Goal: Information Seeking & Learning: Learn about a topic

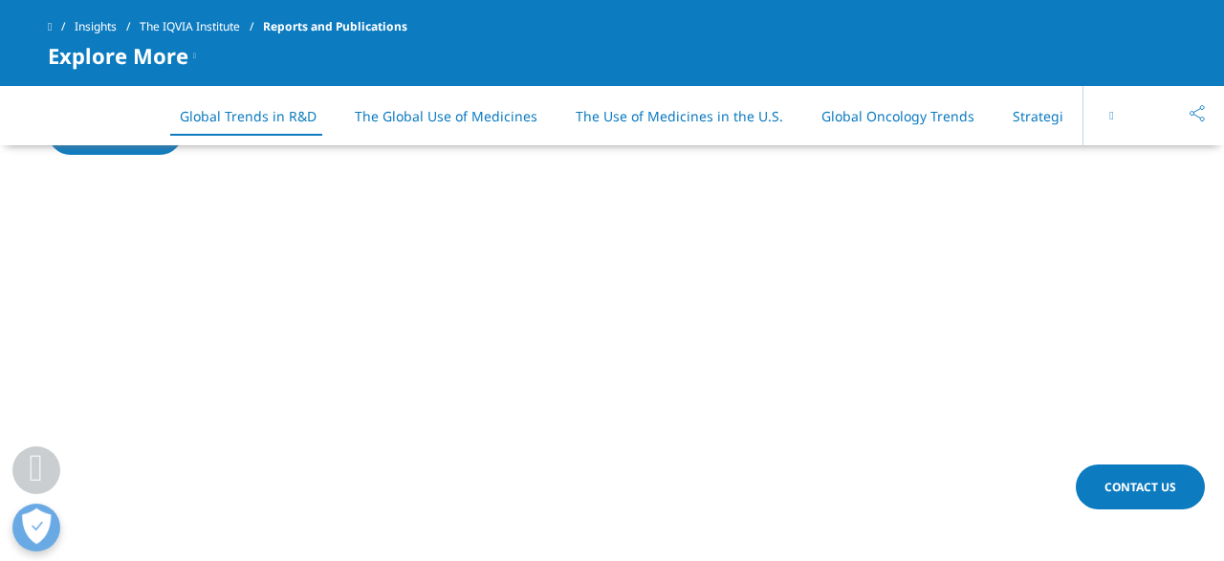
scroll to position [1851, 0]
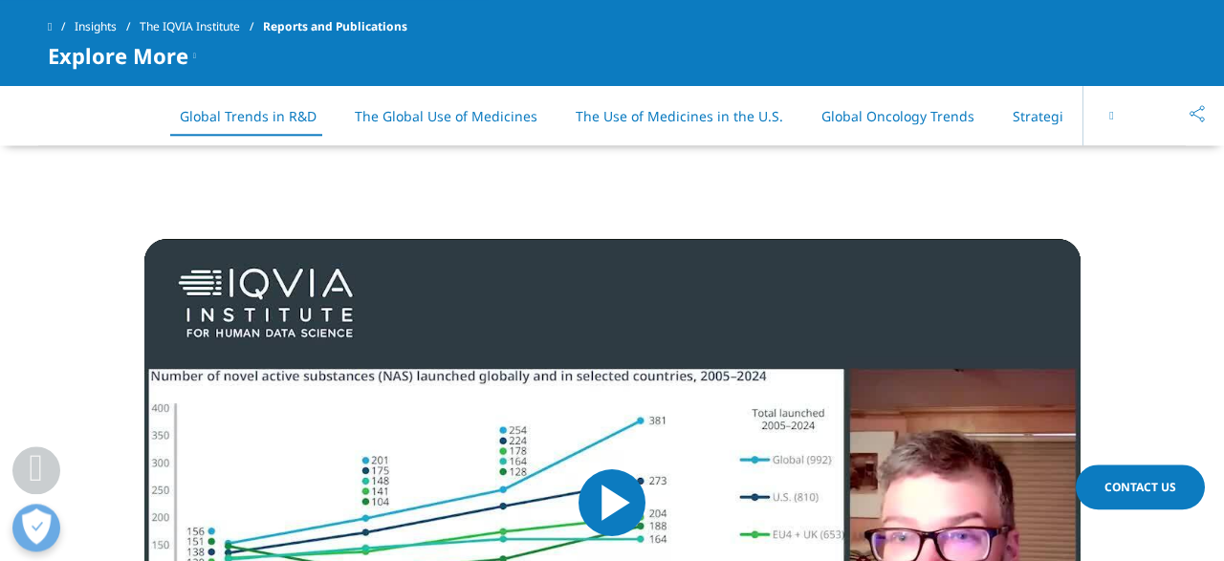
click at [439, 106] on li "The Global Use of Medicines" at bounding box center [446, 116] width 221 height 56
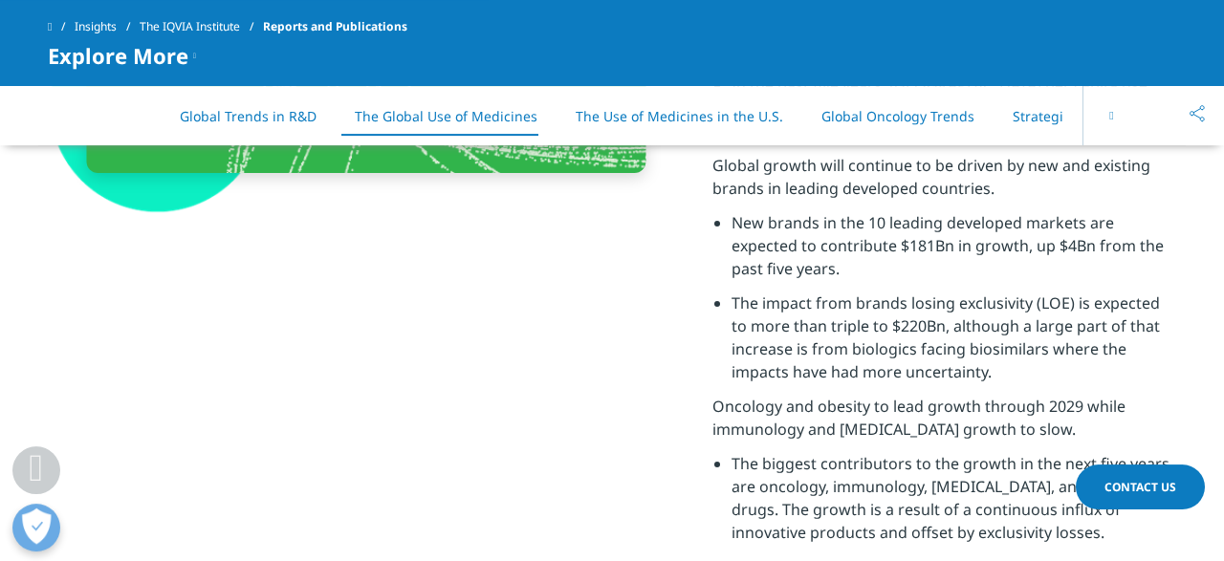
scroll to position [4030, 0]
click at [1105, 114] on button at bounding box center [1111, 115] width 57 height 59
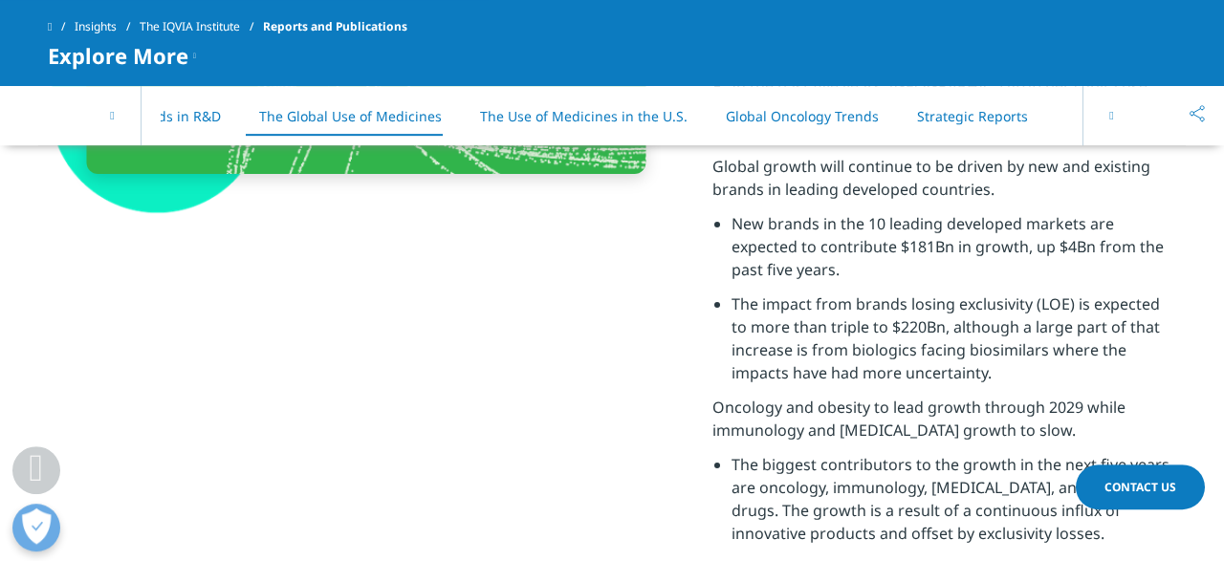
click at [1105, 114] on button at bounding box center [1111, 115] width 57 height 59
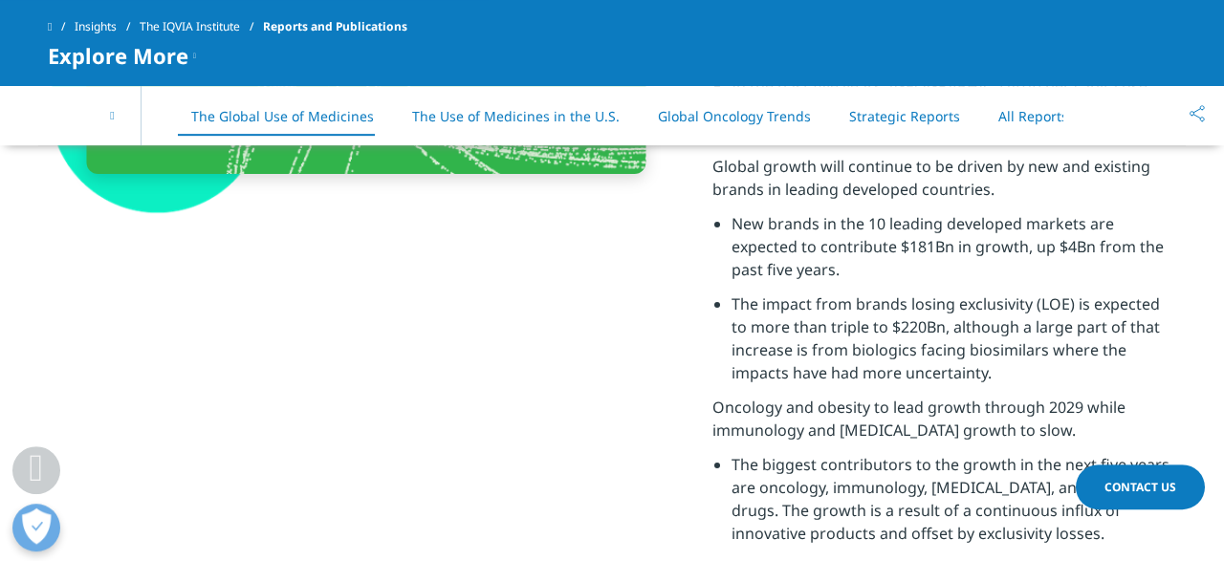
click at [1028, 114] on link "All Reports" at bounding box center [1034, 116] width 70 height 18
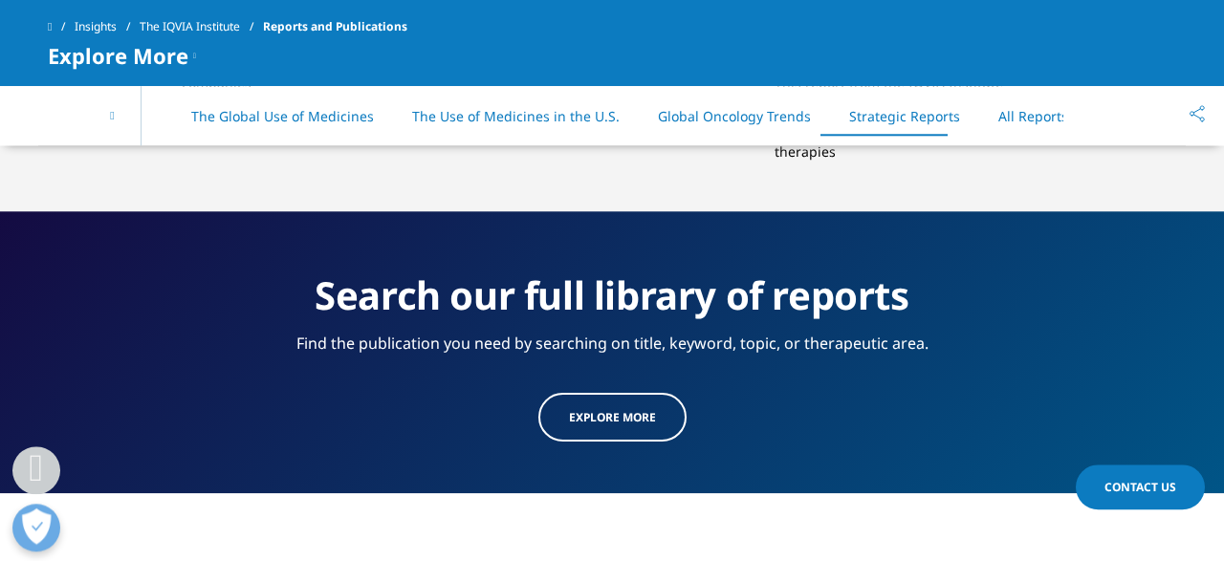
scroll to position [9804, 0]
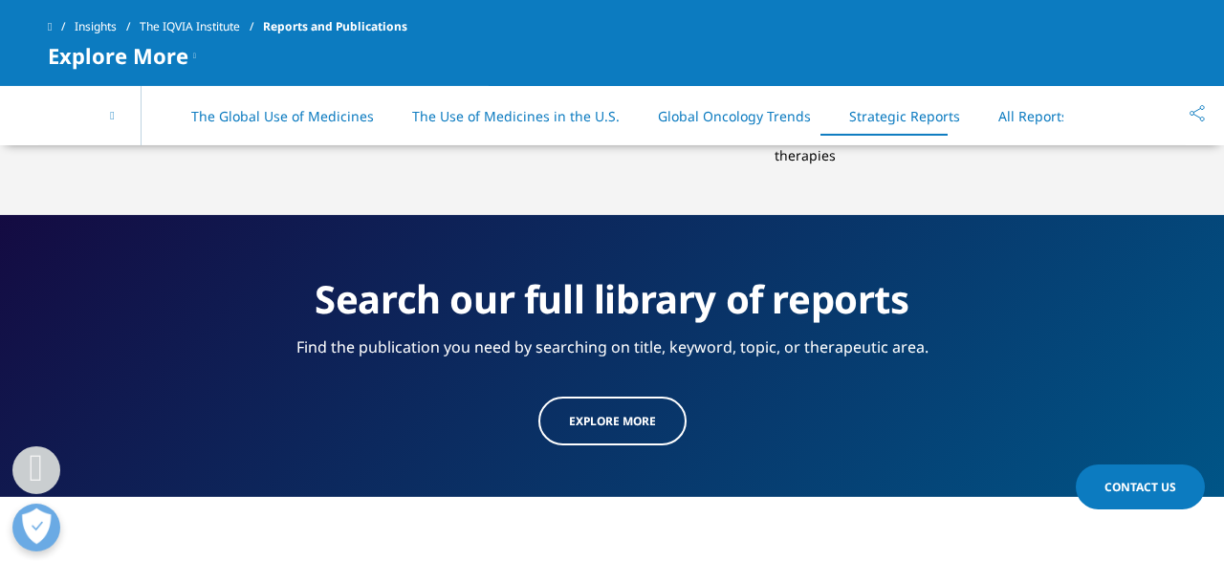
click at [608, 413] on span "Explore more" at bounding box center [612, 421] width 87 height 16
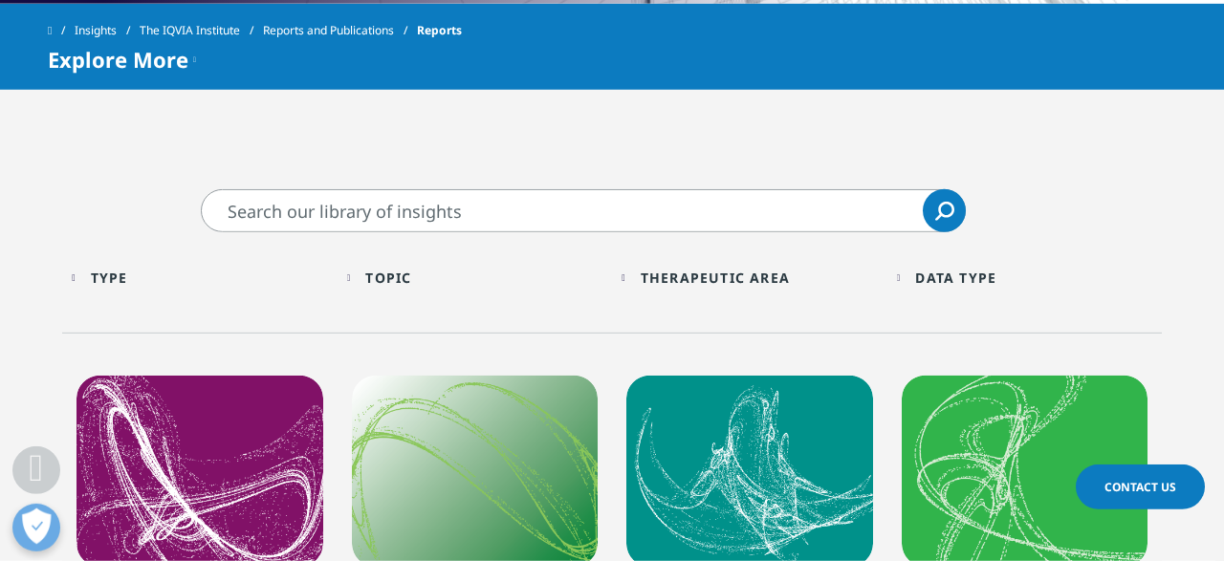
click at [431, 219] on input "Search" at bounding box center [583, 210] width 765 height 43
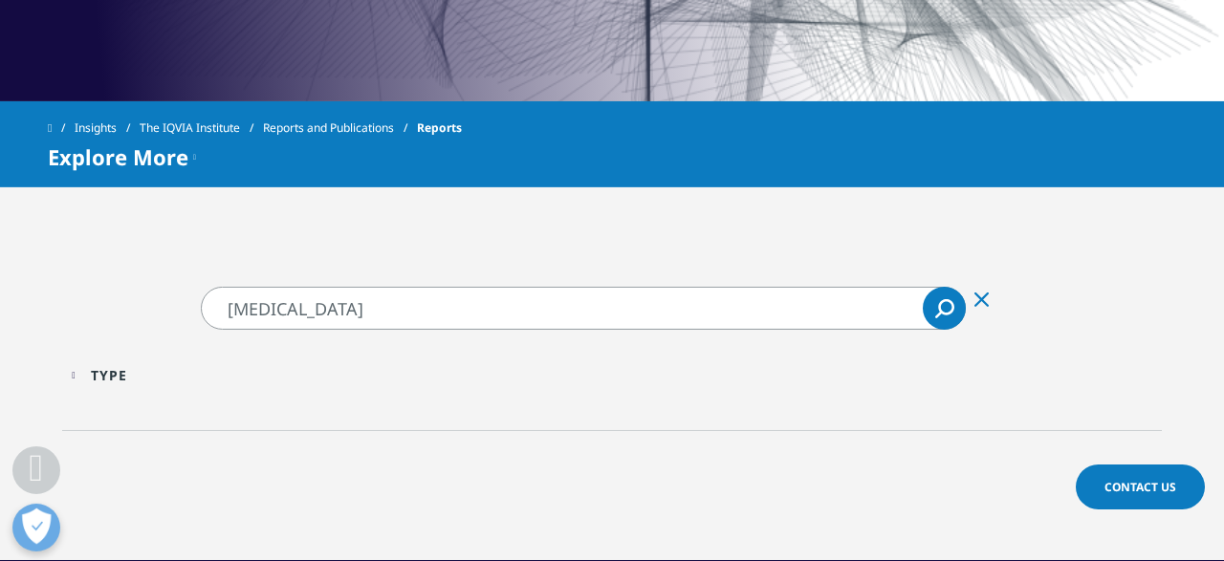
scroll to position [757, 0]
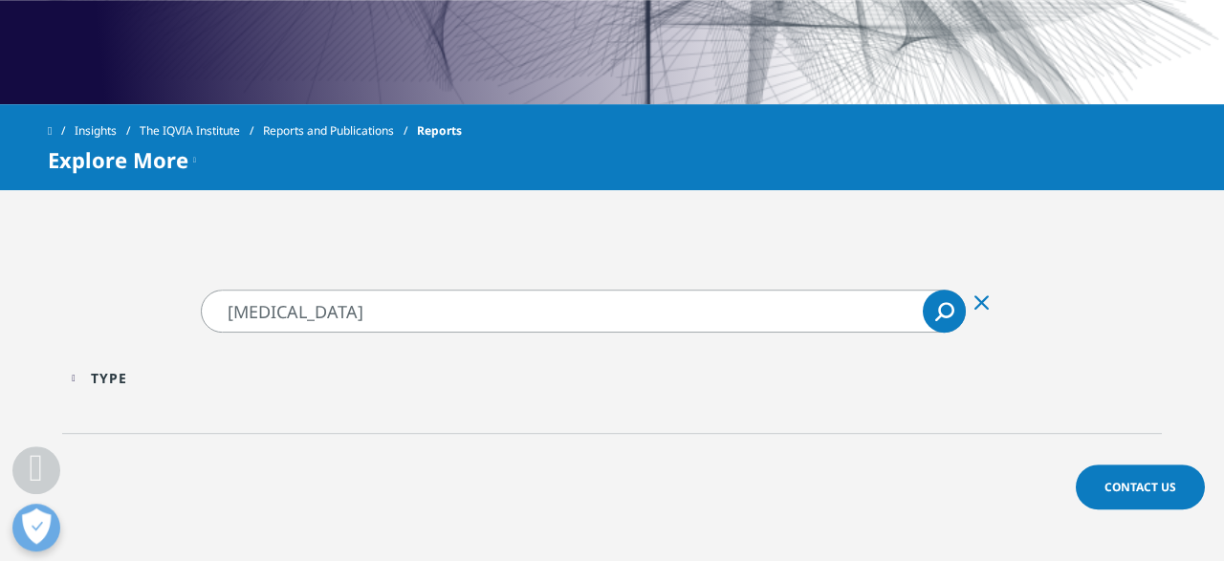
click at [353, 295] on input "linezolid" at bounding box center [583, 311] width 765 height 43
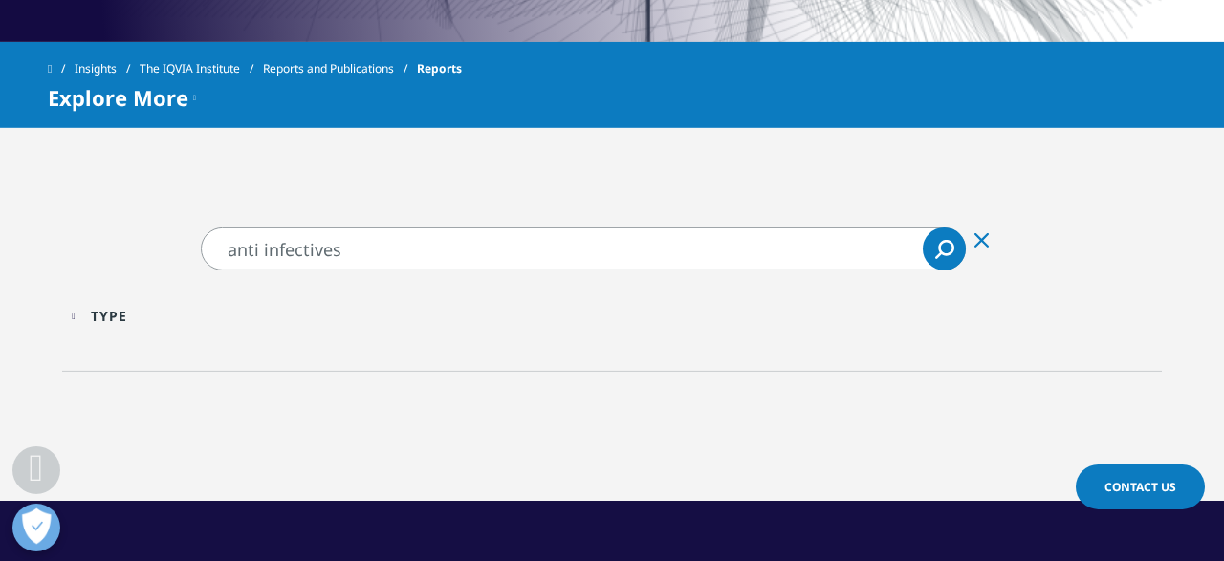
scroll to position [823, 0]
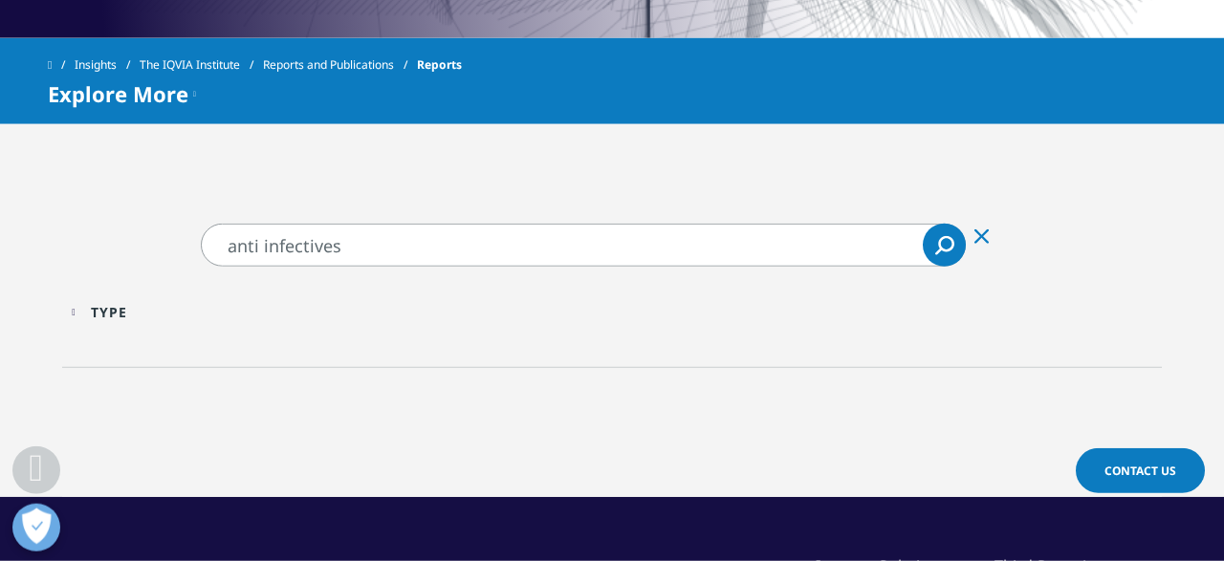
click at [344, 240] on input "anti infectives" at bounding box center [583, 245] width 765 height 43
type input "therapy areas"
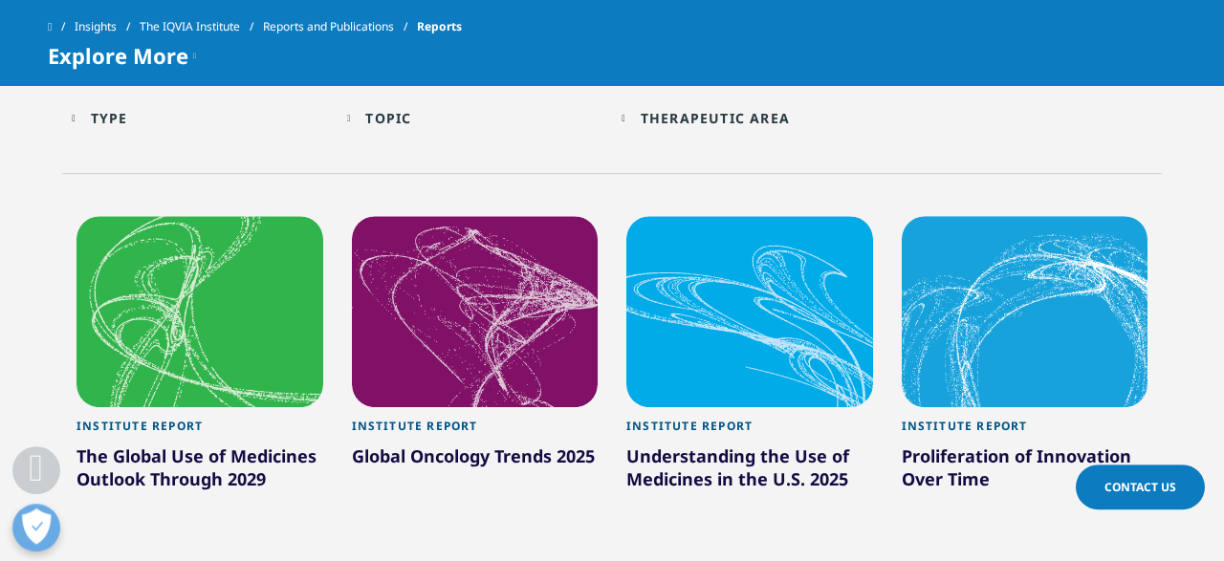
click at [359, 239] on div at bounding box center [475, 311] width 247 height 191
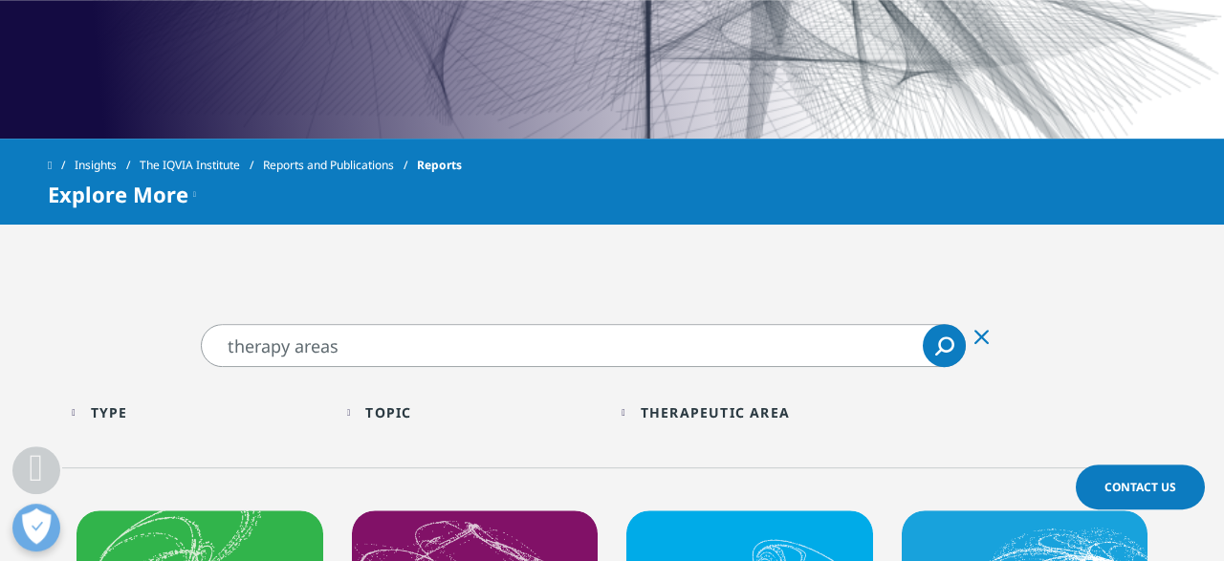
scroll to position [728, 0]
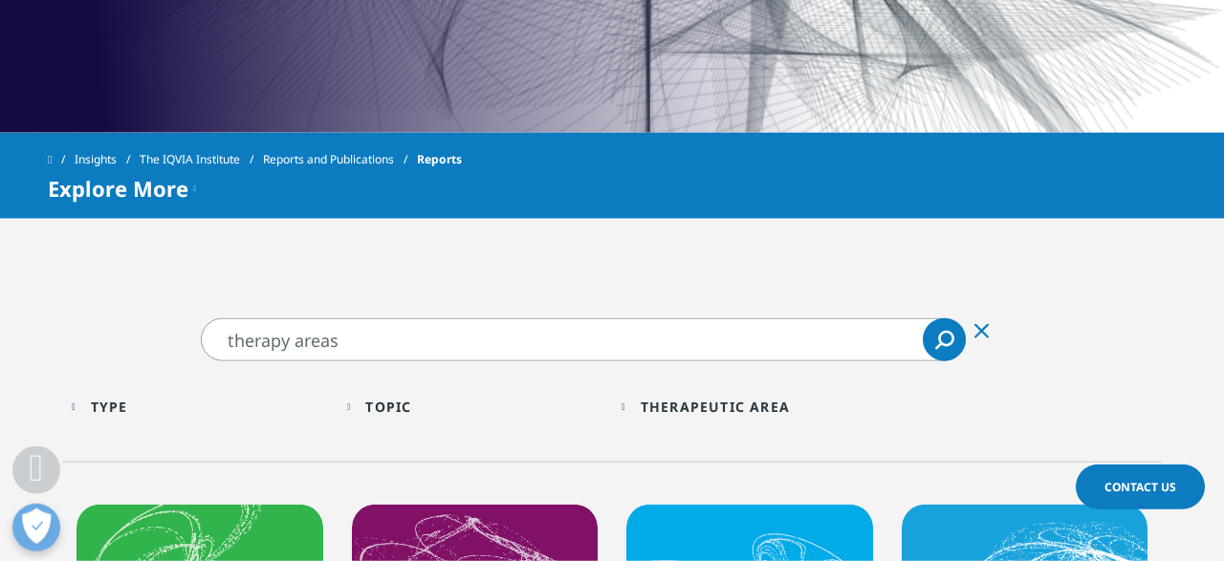
click at [329, 321] on input "therapy areas" at bounding box center [583, 340] width 765 height 43
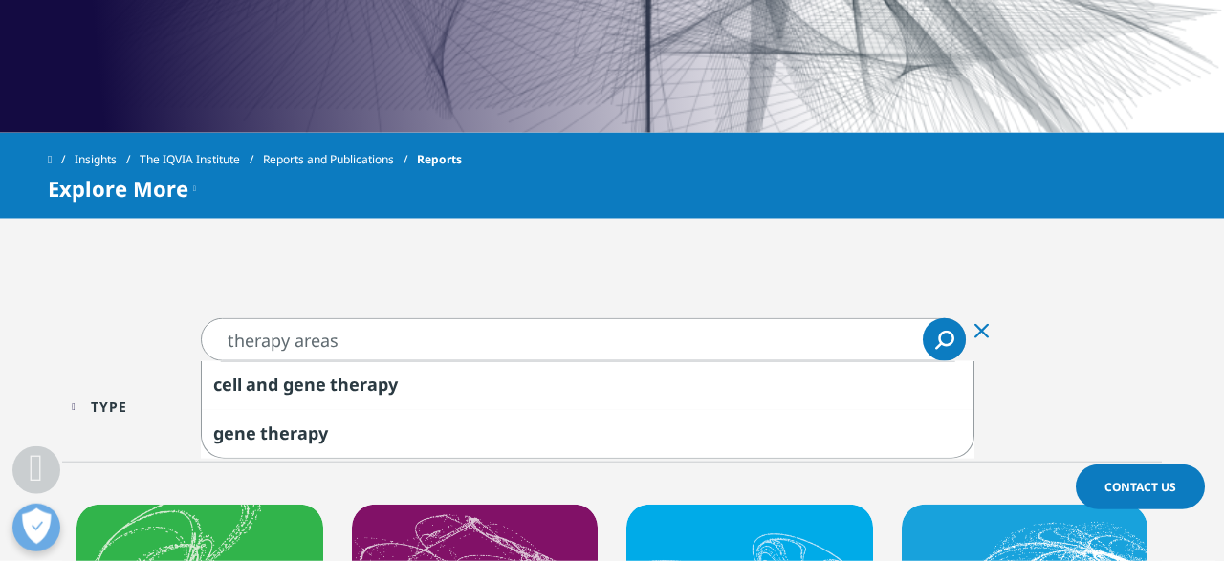
click at [329, 321] on input "therapy areas" at bounding box center [583, 340] width 765 height 43
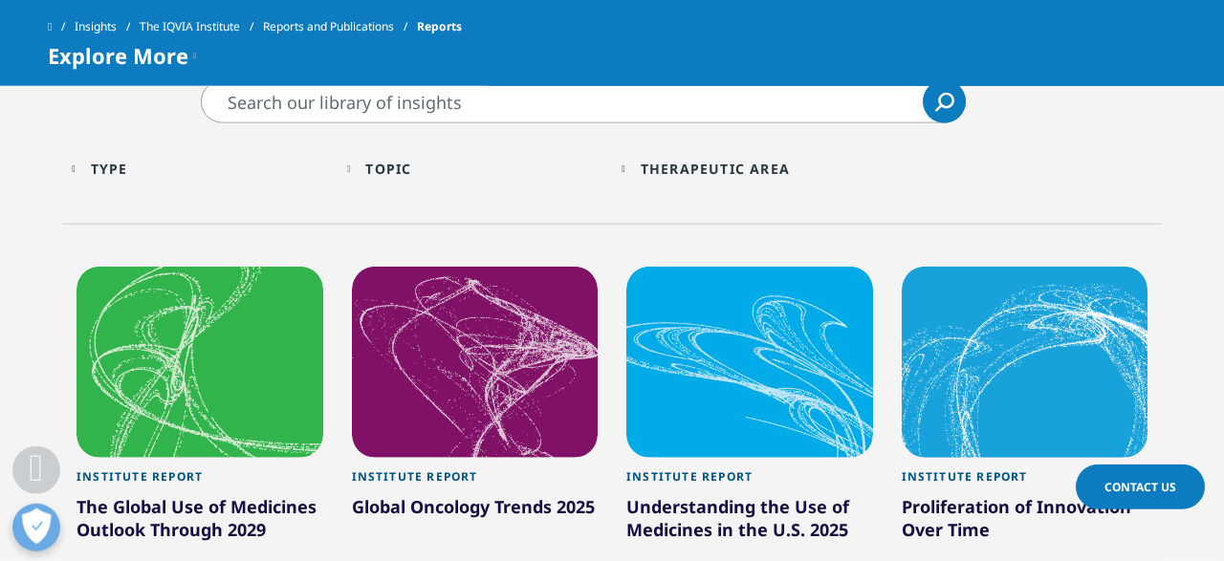
scroll to position [868, 0]
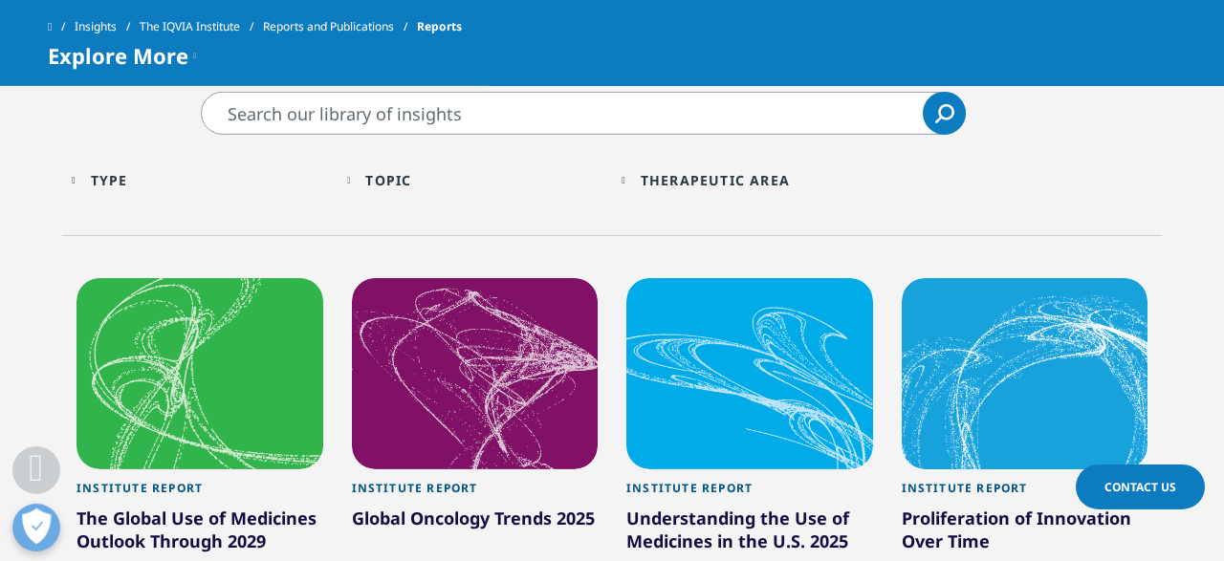
click at [472, 120] on input "Search" at bounding box center [583, 113] width 765 height 43
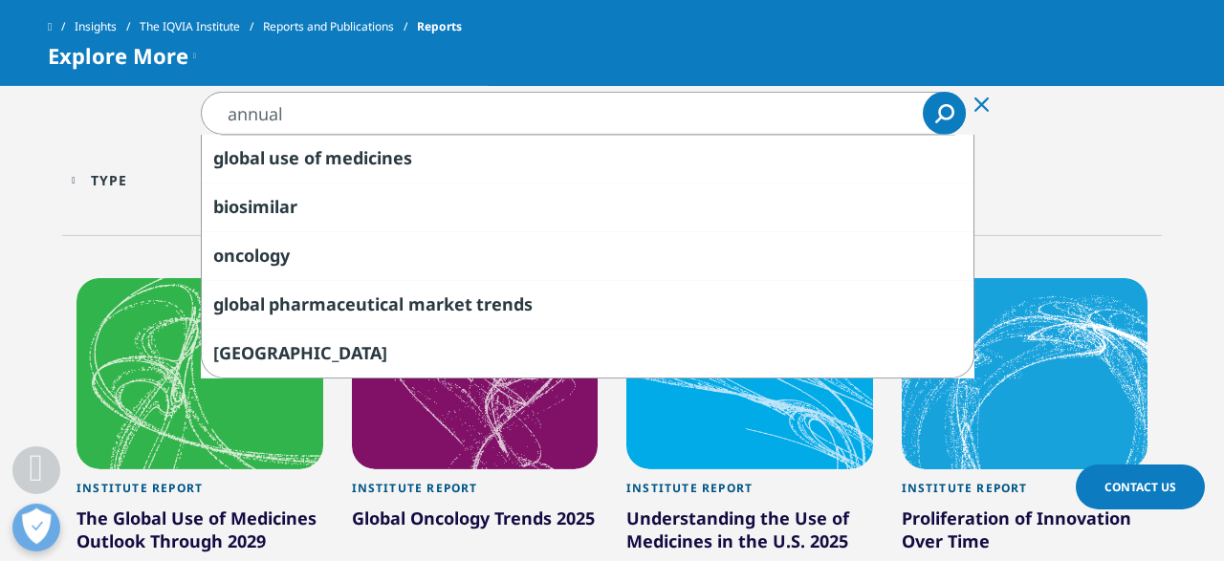
type input "annual"
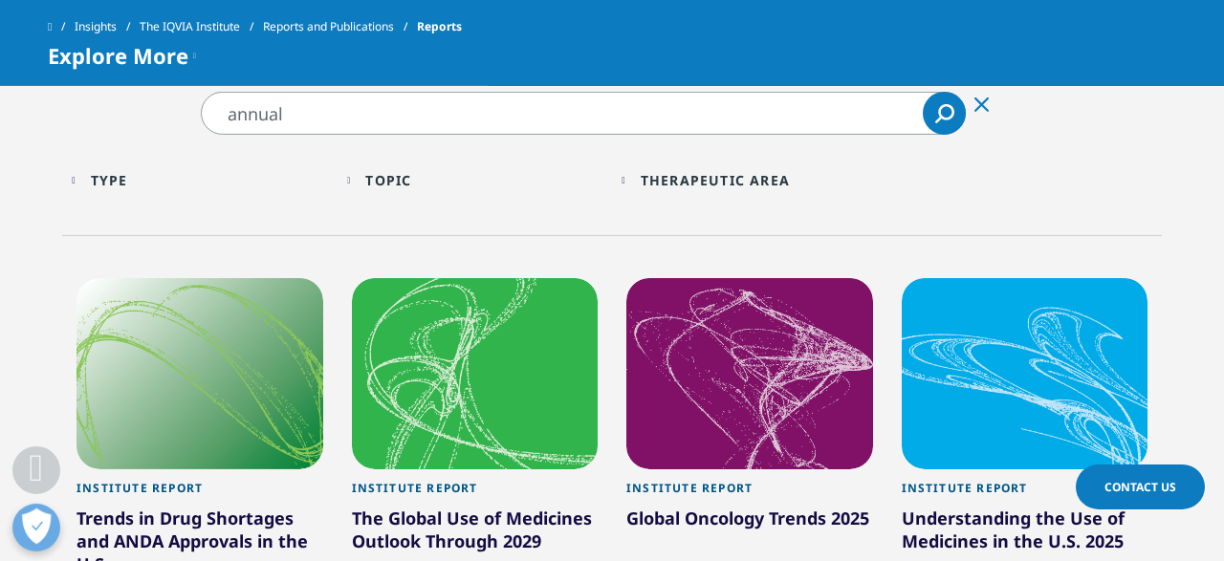
click at [679, 186] on div "Therapeutic Area" at bounding box center [715, 180] width 149 height 18
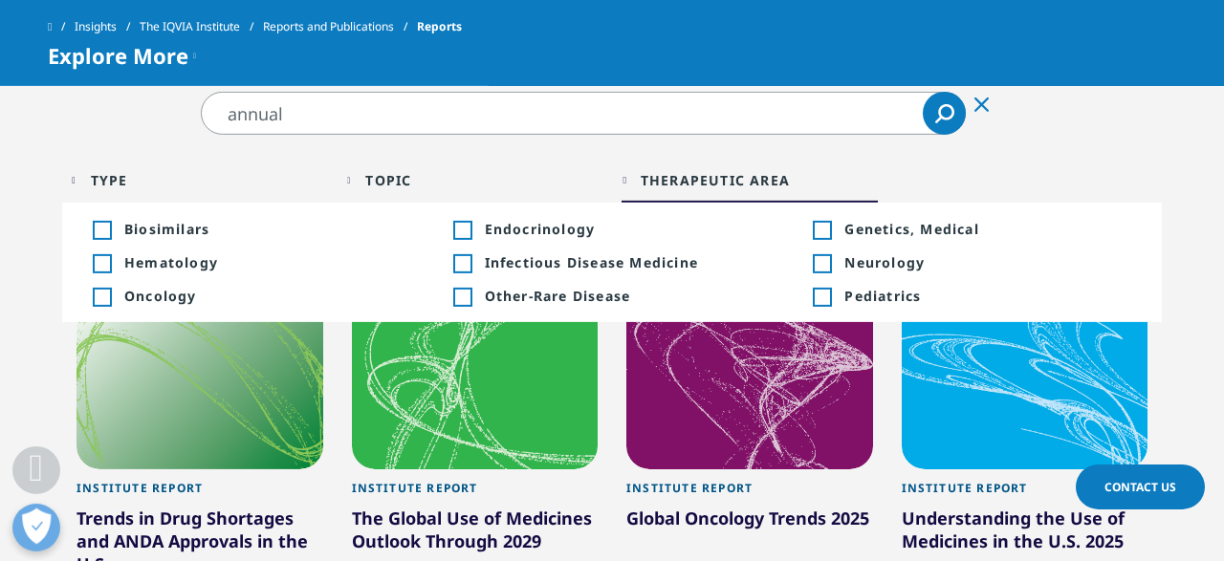
click at [533, 257] on span "Infectious Disease Medicine" at bounding box center [628, 262] width 287 height 18
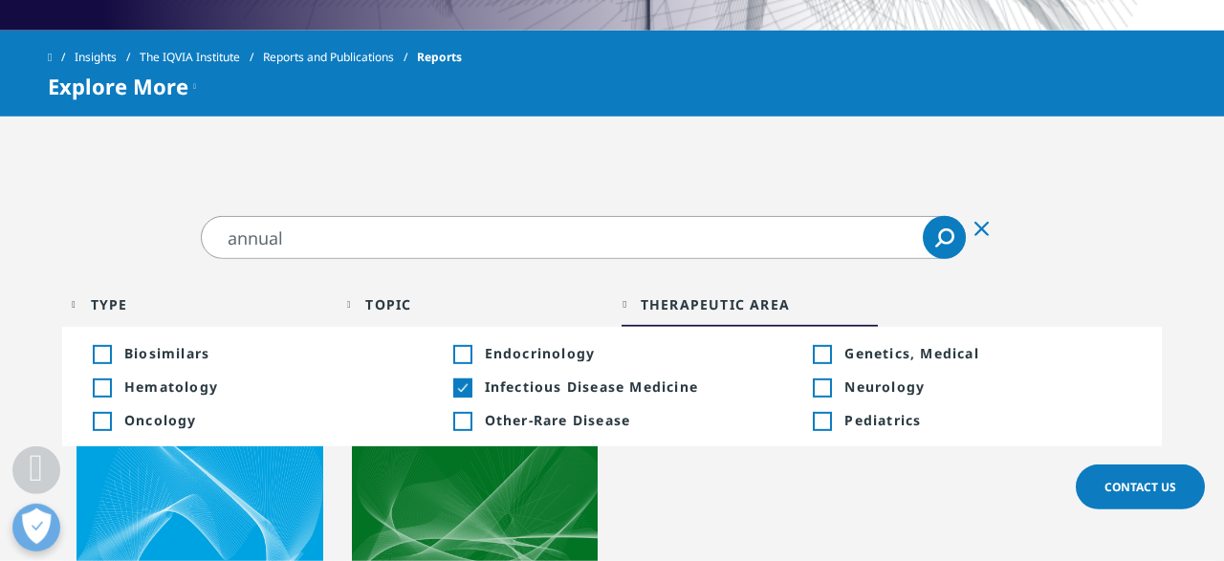
scroll to position [830, 0]
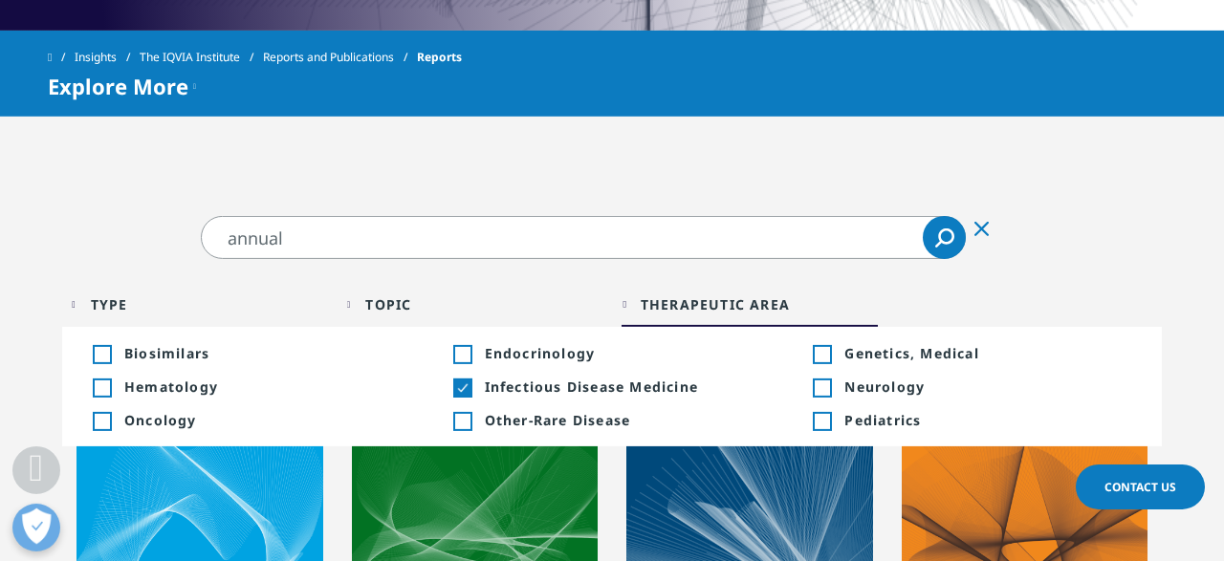
click at [465, 252] on input "annual" at bounding box center [583, 237] width 765 height 43
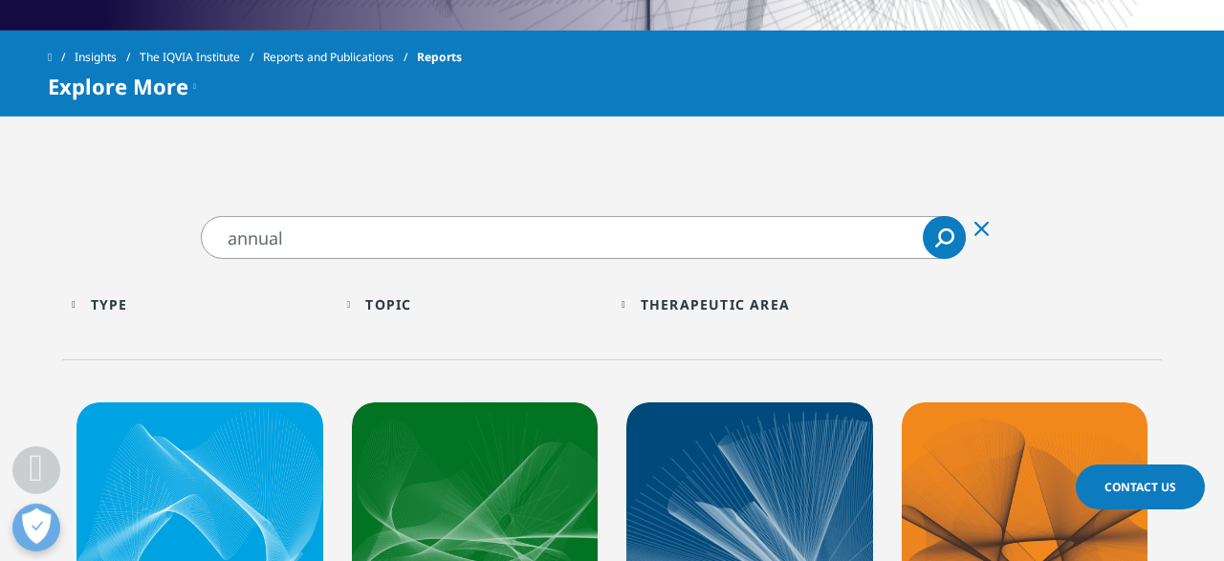
click at [465, 252] on input "annual" at bounding box center [583, 237] width 765 height 43
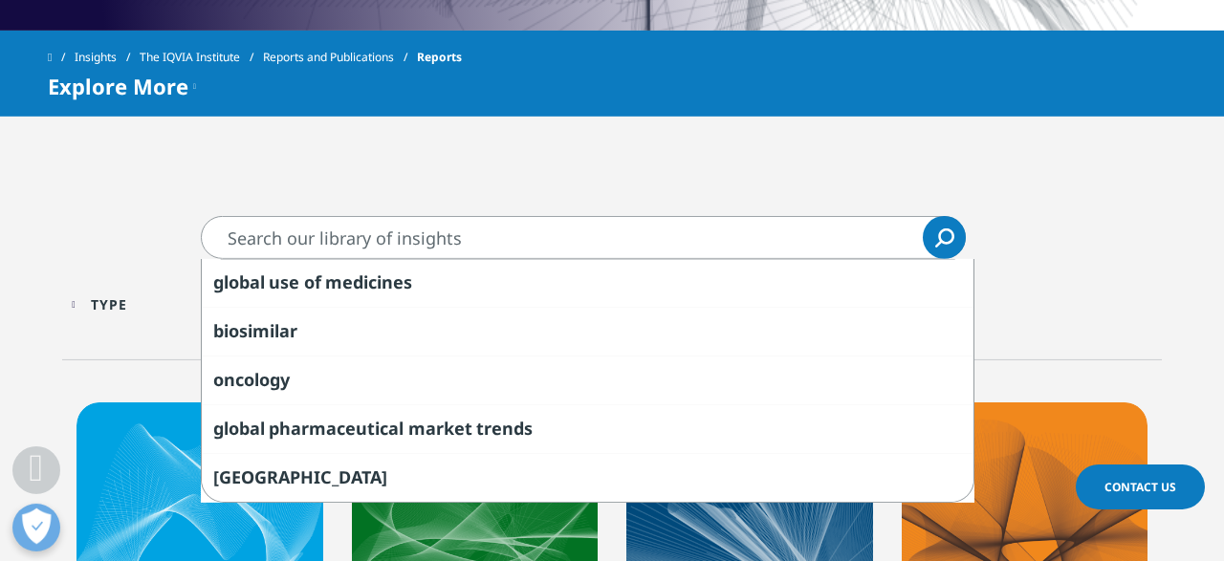
click at [465, 252] on input "Search" at bounding box center [583, 237] width 765 height 43
click at [1050, 307] on div "Data Type Loading Clear Or/And Operator More Arrow Up Arrow Down" at bounding box center [1025, 309] width 275 height 55
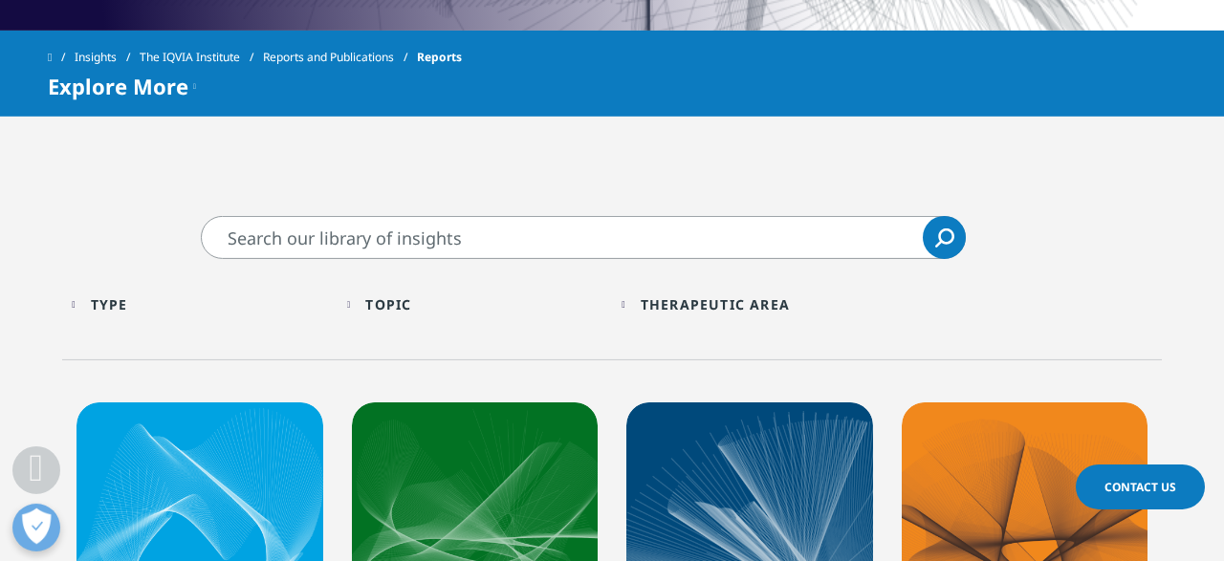
click at [780, 307] on div "Therapeutic Area" at bounding box center [715, 305] width 149 height 18
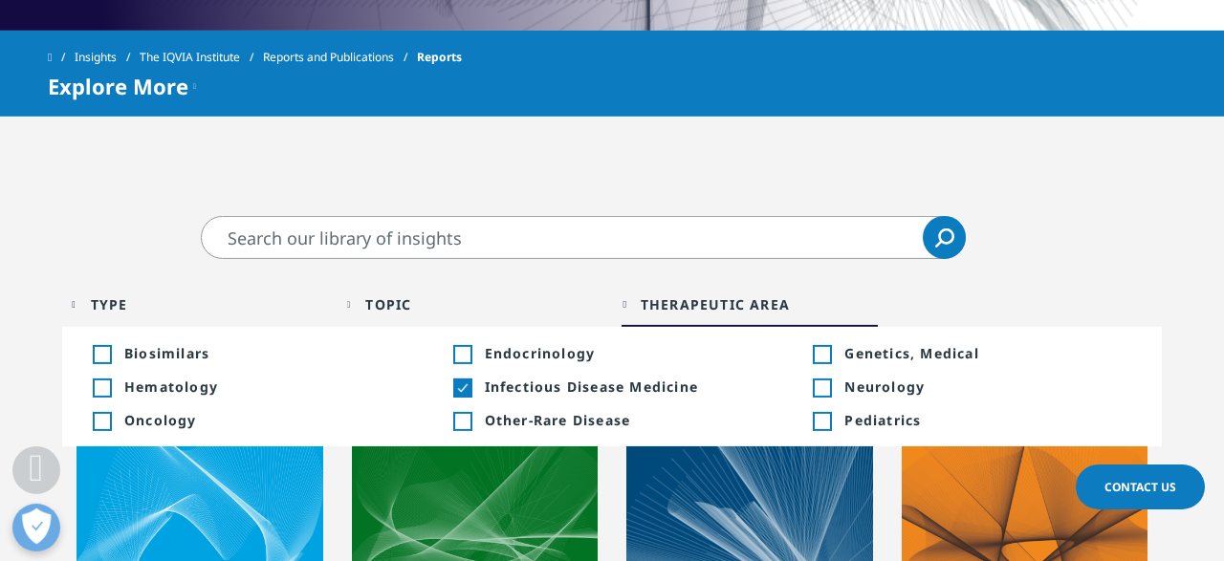
click at [617, 382] on span "Infectious Disease Medicine" at bounding box center [628, 387] width 287 height 18
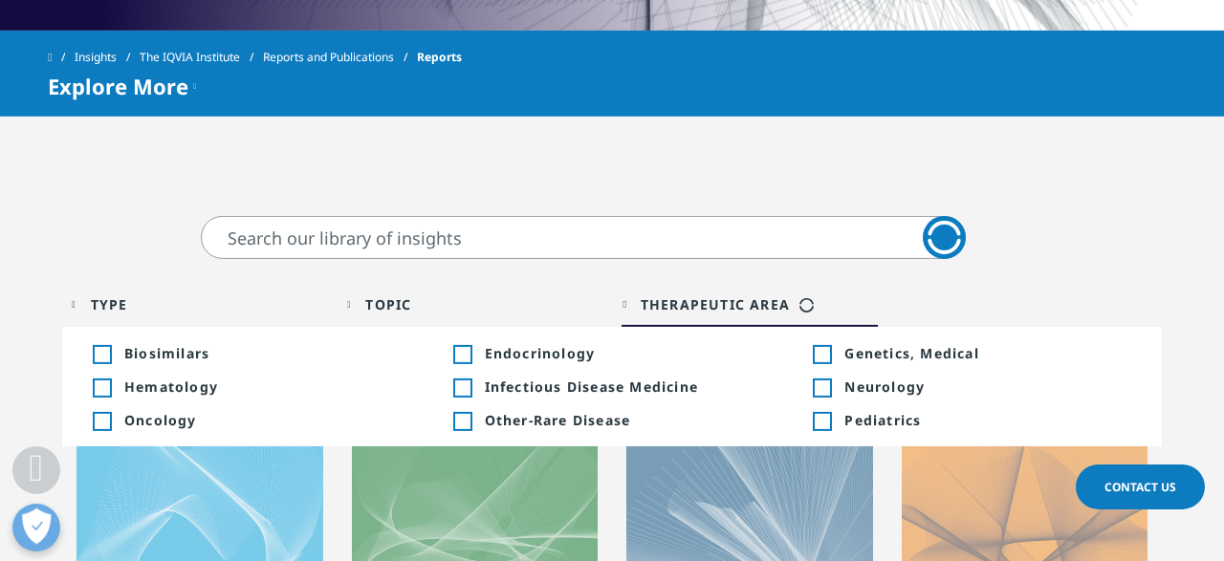
click at [617, 382] on span "Infectious Disease Medicine" at bounding box center [628, 387] width 287 height 18
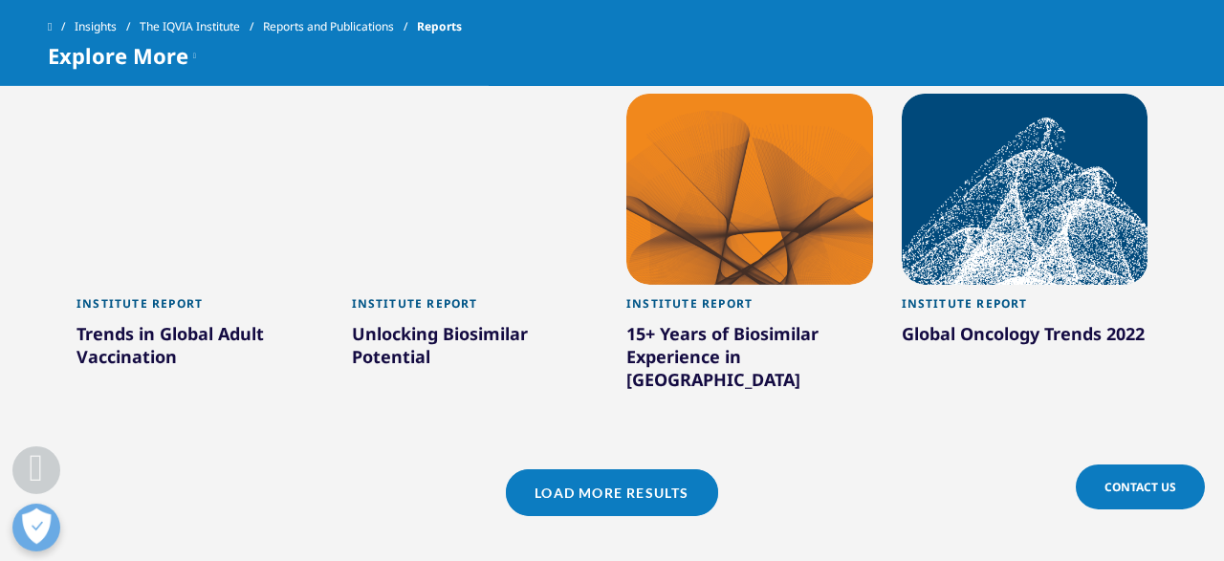
scroll to position [1852, 0]
